Goal: Information Seeking & Learning: Learn about a topic

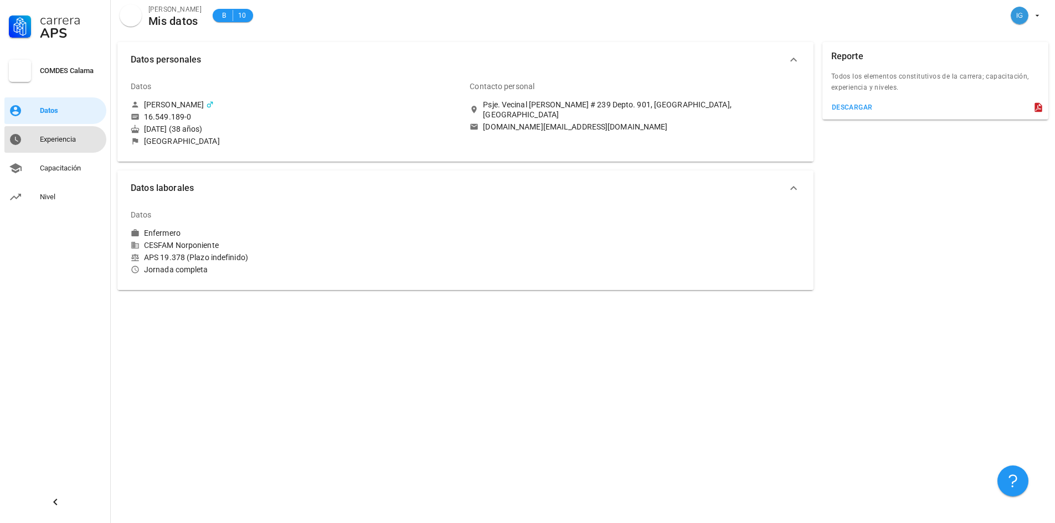
click at [61, 150] on link "Experiencia" at bounding box center [55, 139] width 102 height 27
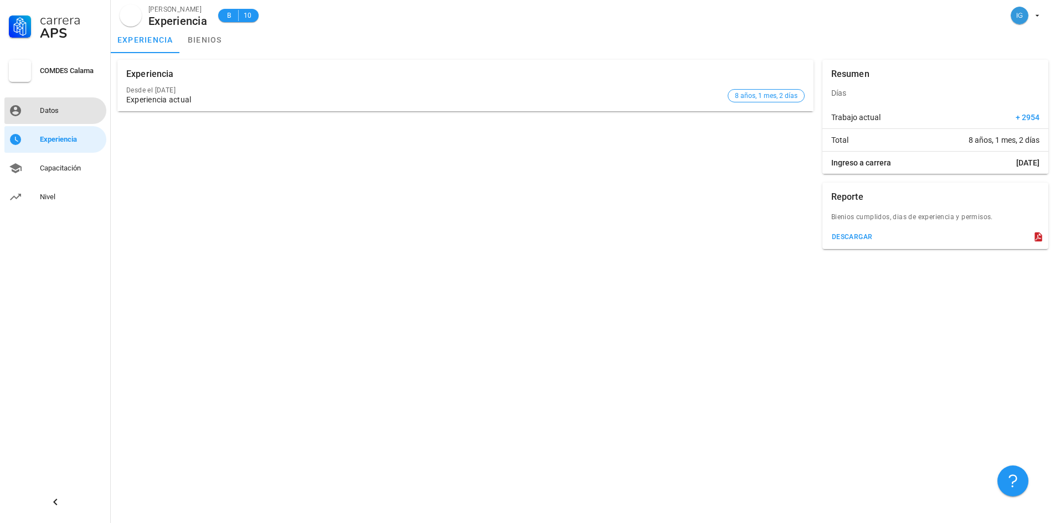
click at [40, 113] on div "Datos" at bounding box center [71, 110] width 62 height 9
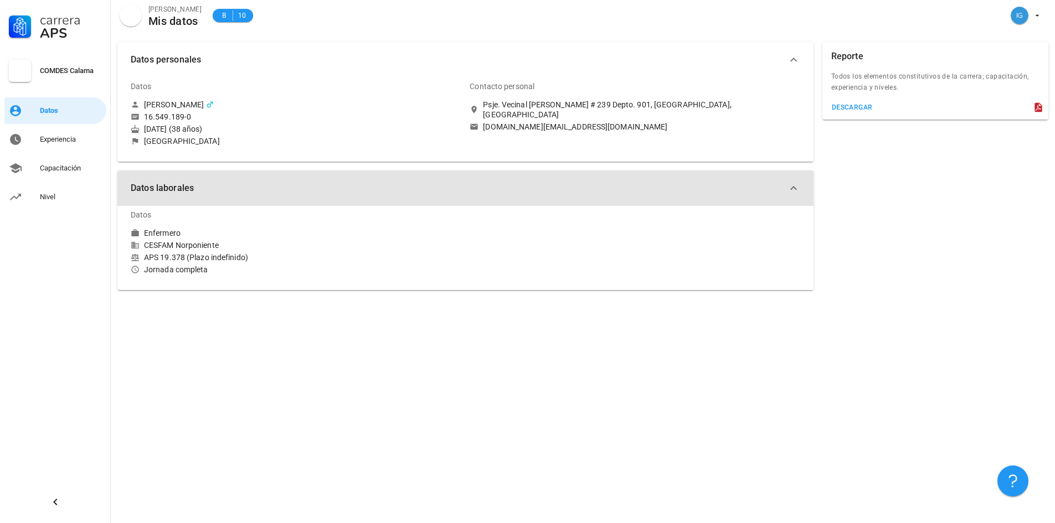
click at [805, 188] on button "Datos laborales" at bounding box center [465, 188] width 696 height 35
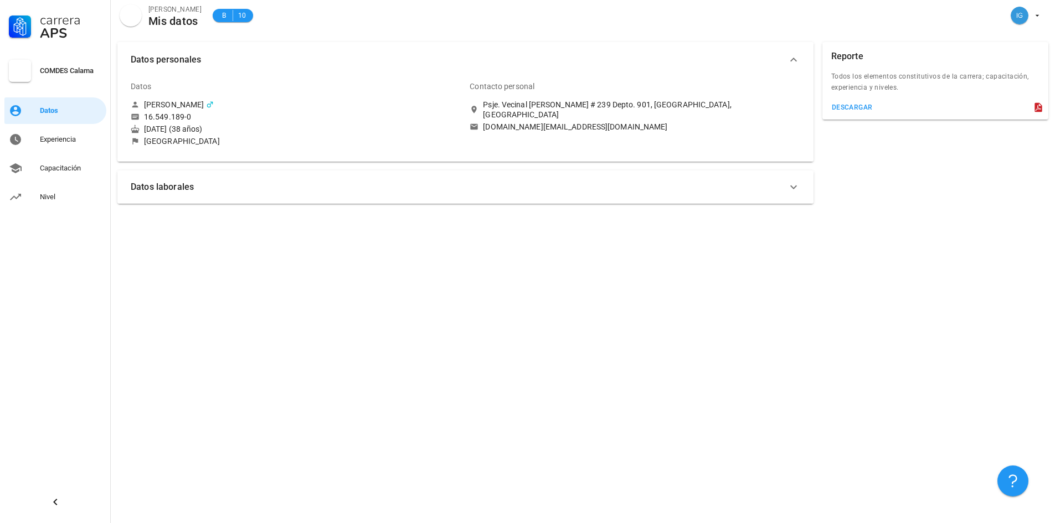
click at [63, 66] on div "COMDES Calama" at bounding box center [71, 70] width 62 height 9
click at [28, 66] on div at bounding box center [20, 71] width 22 height 22
click at [50, 137] on div "Experiencia" at bounding box center [71, 139] width 62 height 9
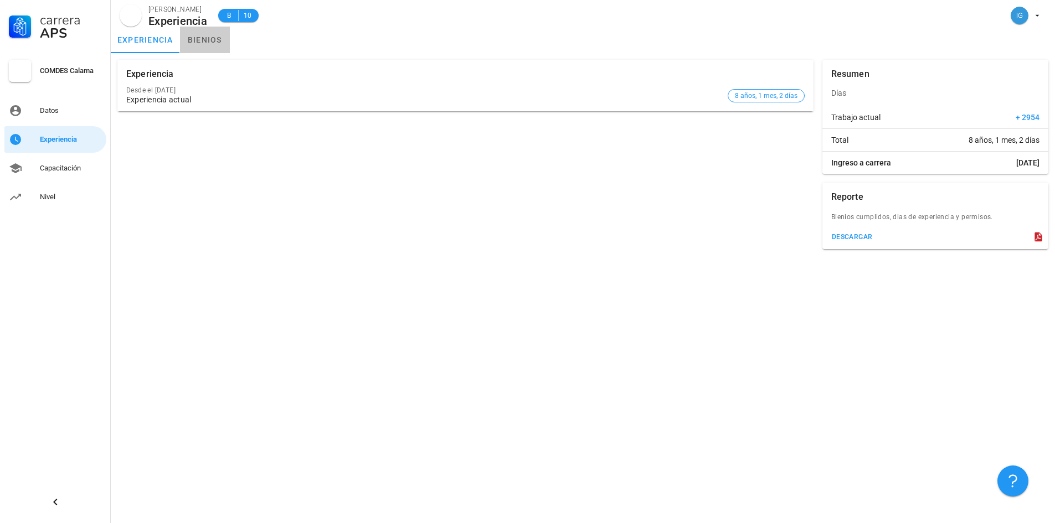
click at [209, 42] on link "bienios" at bounding box center [205, 40] width 50 height 27
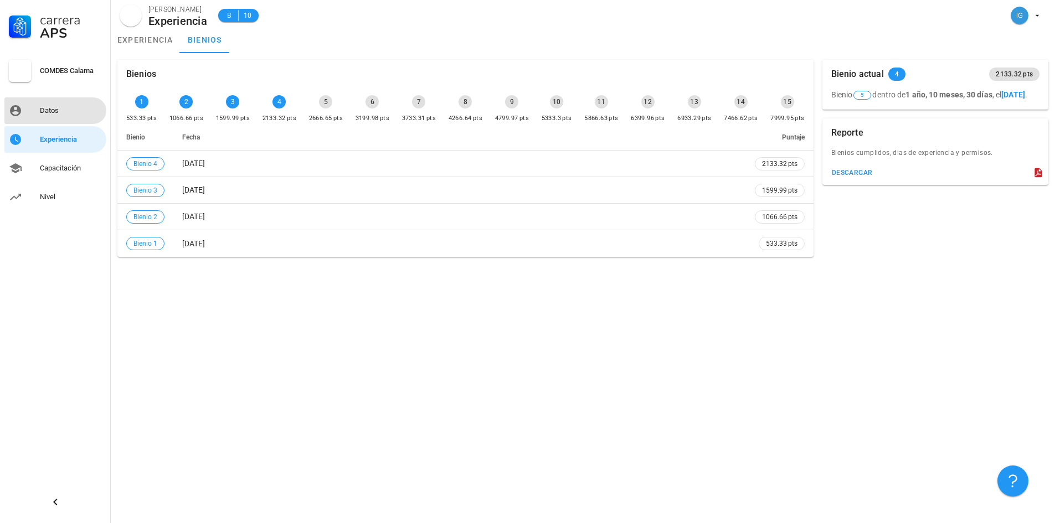
click at [50, 118] on div "Datos" at bounding box center [71, 111] width 62 height 18
